Goal: Information Seeking & Learning: Compare options

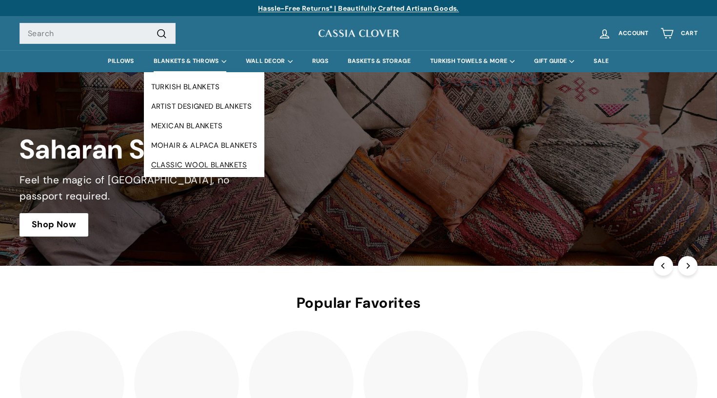
click at [202, 163] on link "CLASSIC WOOL BLANKETS" at bounding box center [204, 165] width 121 height 20
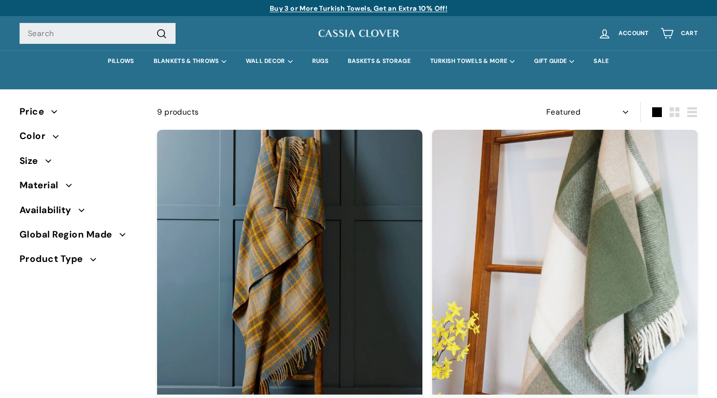
select select "manual"
click at [47, 159] on icon "button" at bounding box center [48, 161] width 6 height 6
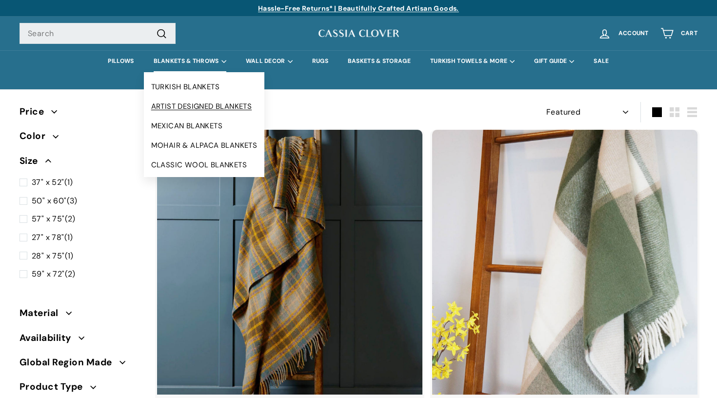
click at [199, 104] on link "ARTIST DESIGNED BLANKETS" at bounding box center [204, 107] width 121 height 20
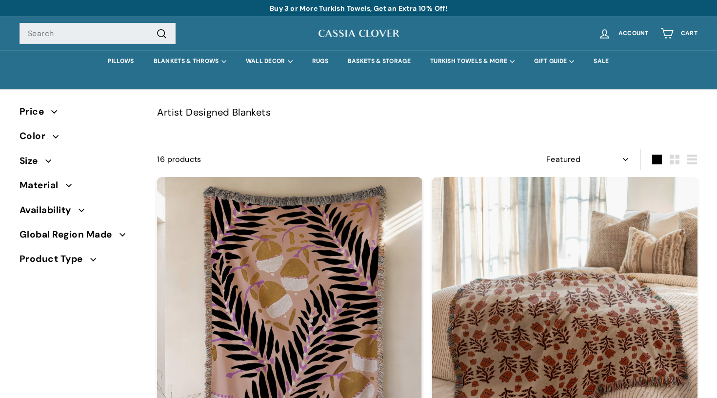
select select "manual"
click at [45, 159] on span "Size" at bounding box center [33, 161] width 26 height 15
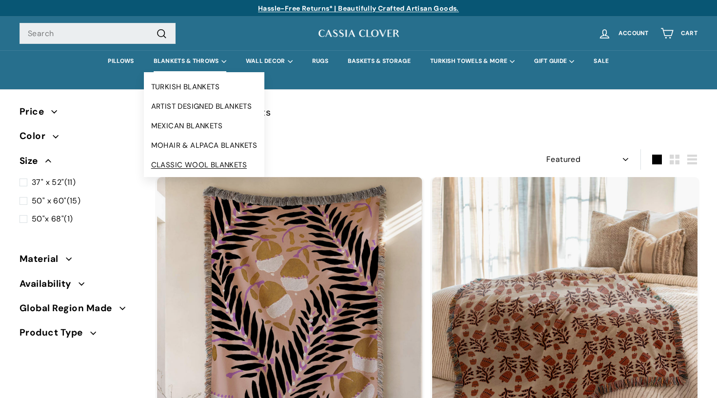
click at [187, 163] on link "CLASSIC WOOL BLANKETS" at bounding box center [204, 165] width 121 height 20
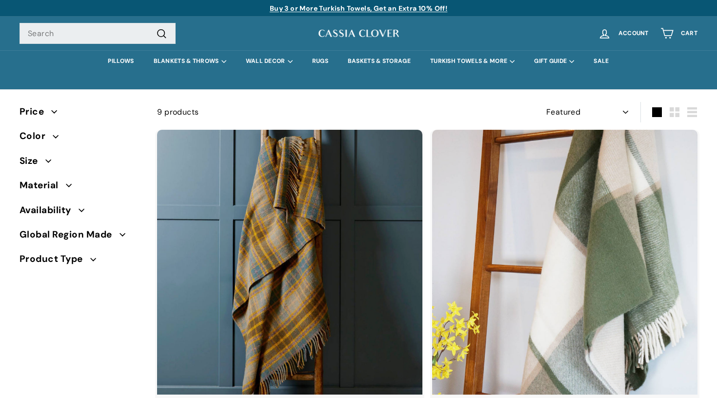
select select "manual"
click at [54, 162] on span "Size" at bounding box center [81, 161] width 122 height 15
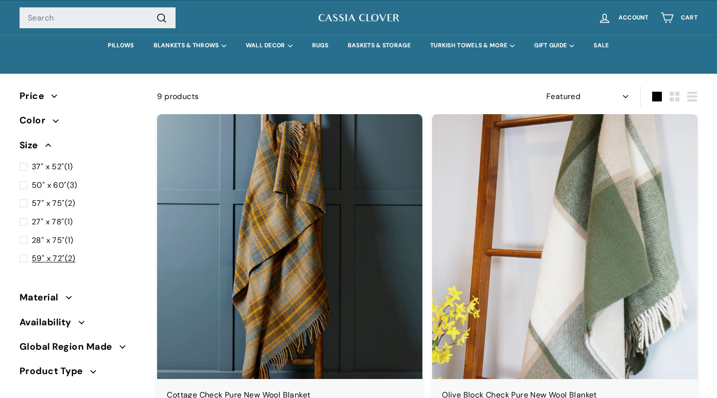
scroll to position [18, 0]
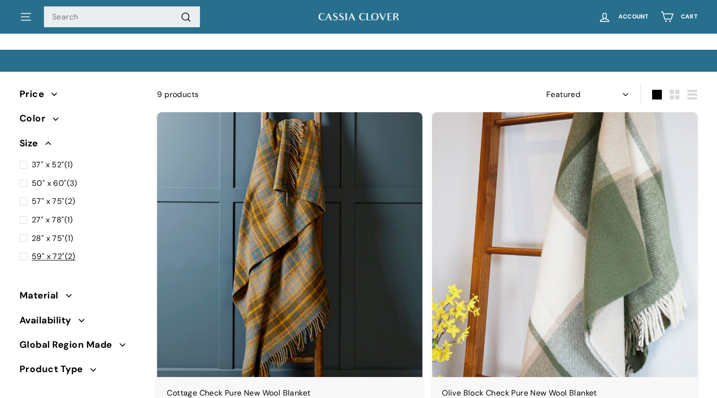
click at [57, 255] on span "59" x 72"" at bounding box center [48, 256] width 33 height 10
click at [26, 250] on input "59" x 72" (2)" at bounding box center [23, 250] width 6 height 0
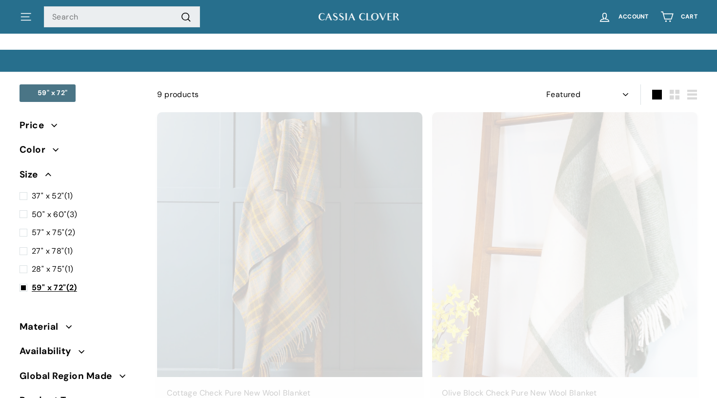
scroll to position [63, 0]
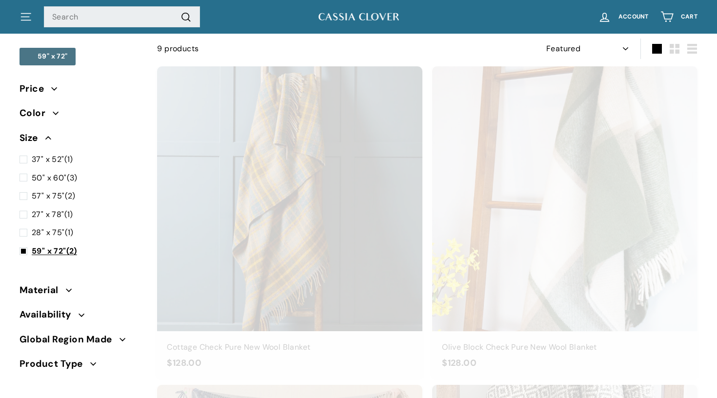
select select "manual"
